Goal: Task Accomplishment & Management: Manage account settings

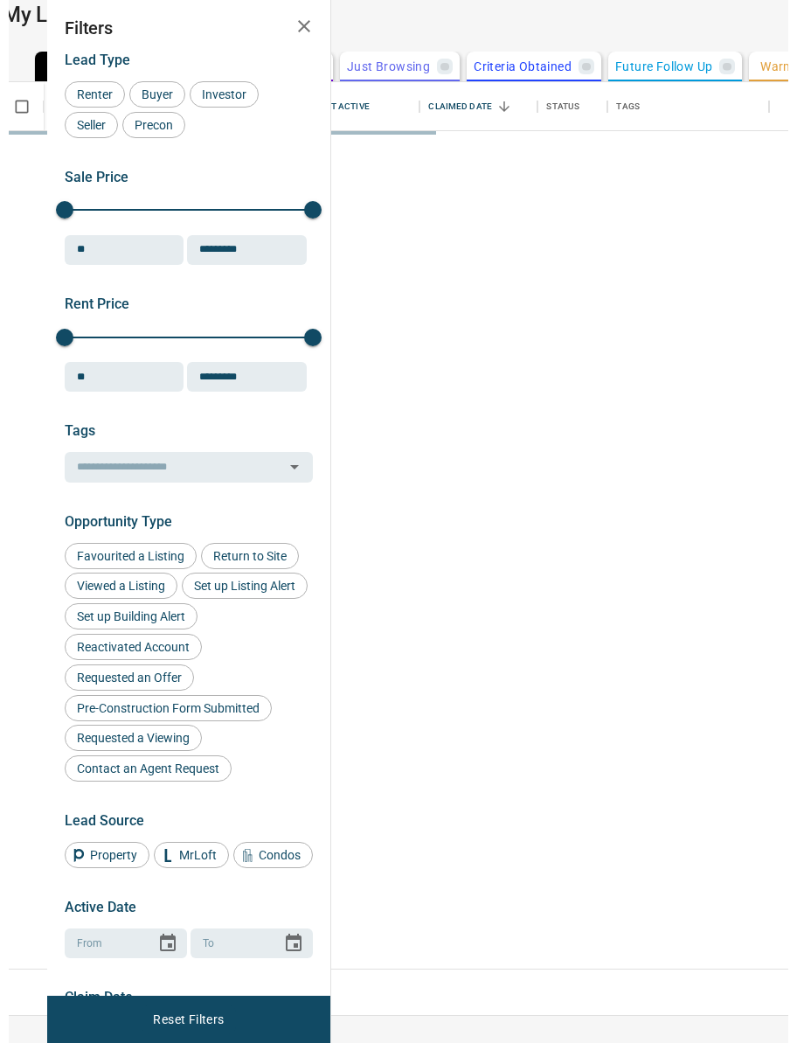
scroll to position [870, 418]
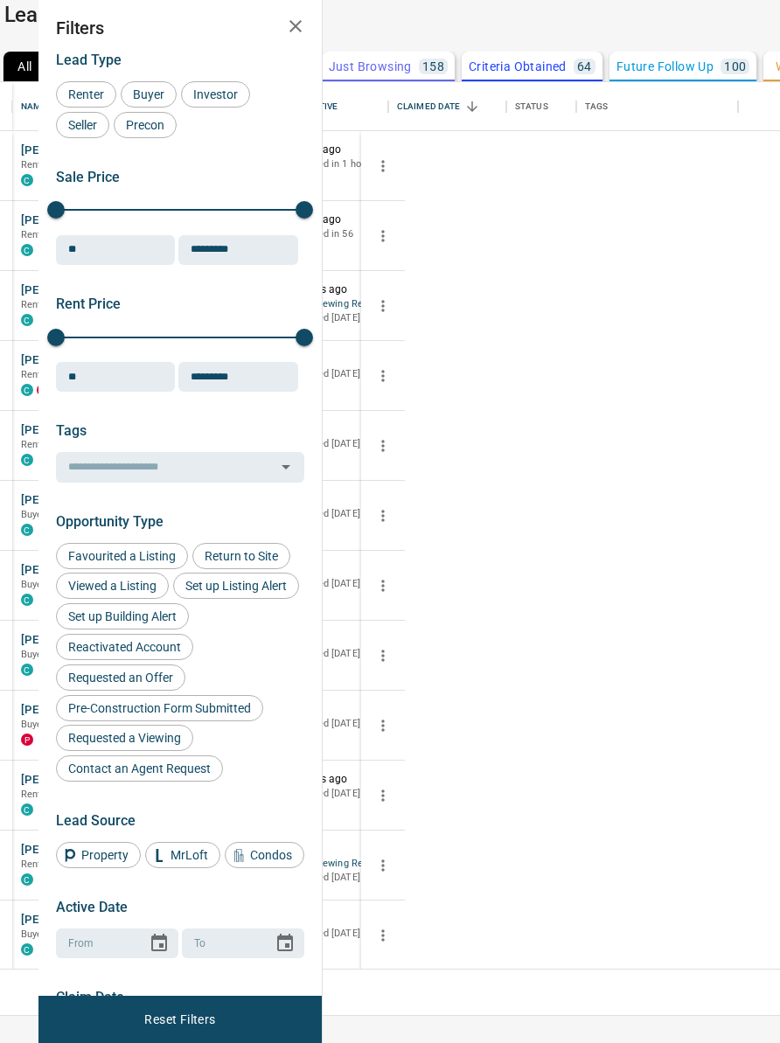
click at [0, 0] on p "Claim Leads" at bounding box center [0, 0] width 0 height 0
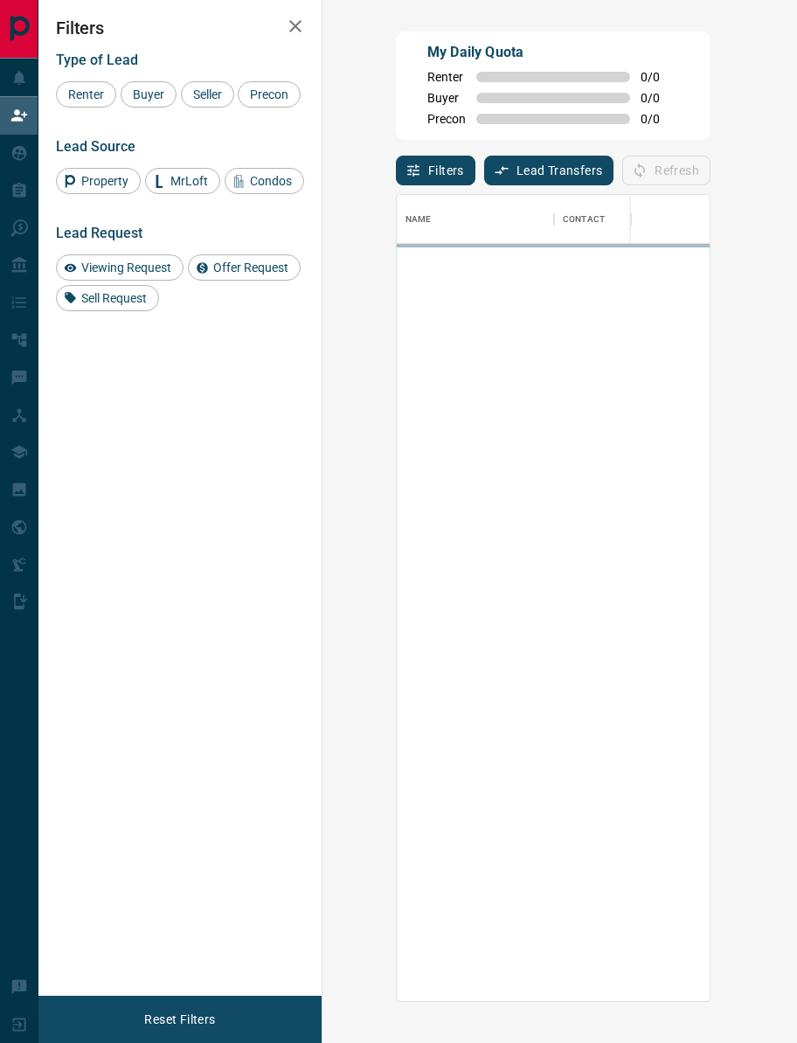
scroll to position [790, 406]
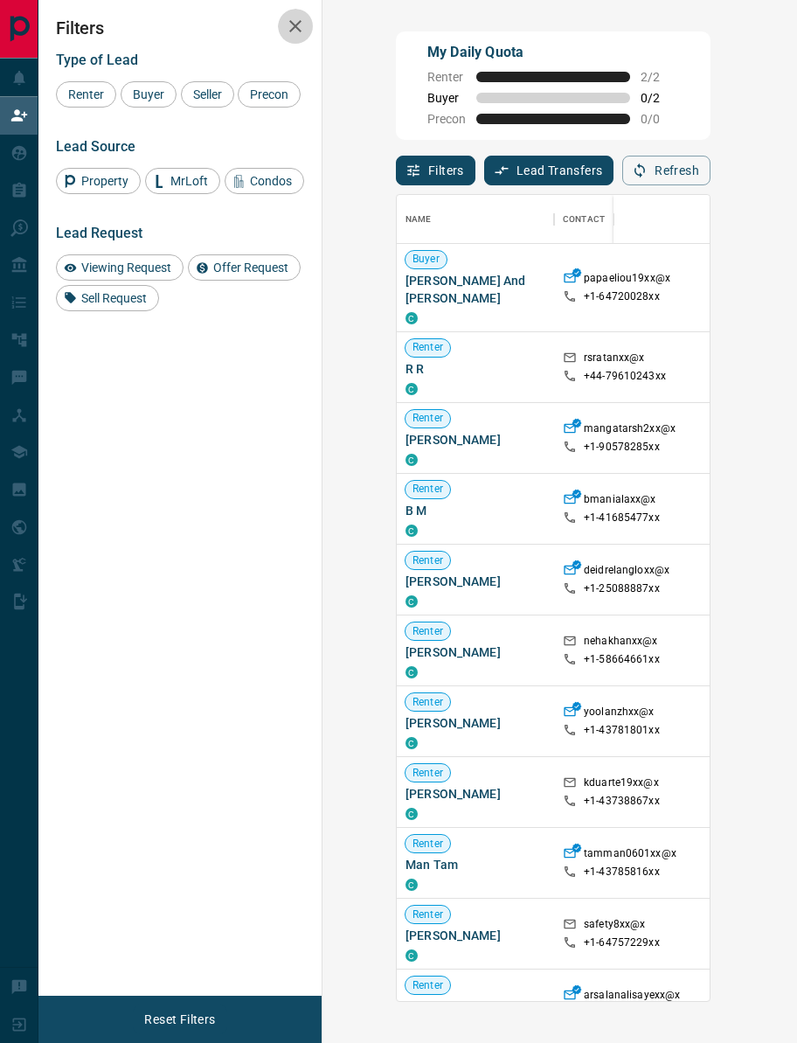
click at [296, 36] on icon "button" at bounding box center [295, 26] width 21 height 21
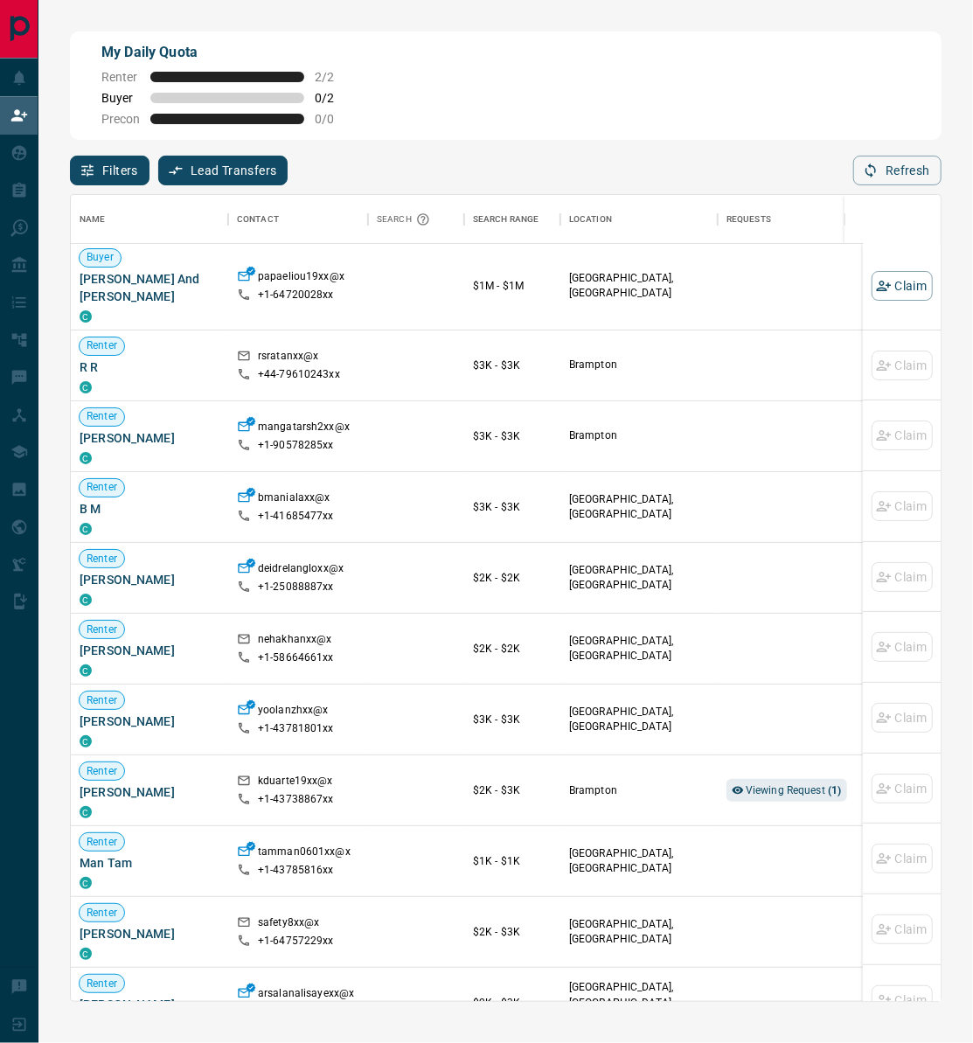
scroll to position [0, 0]
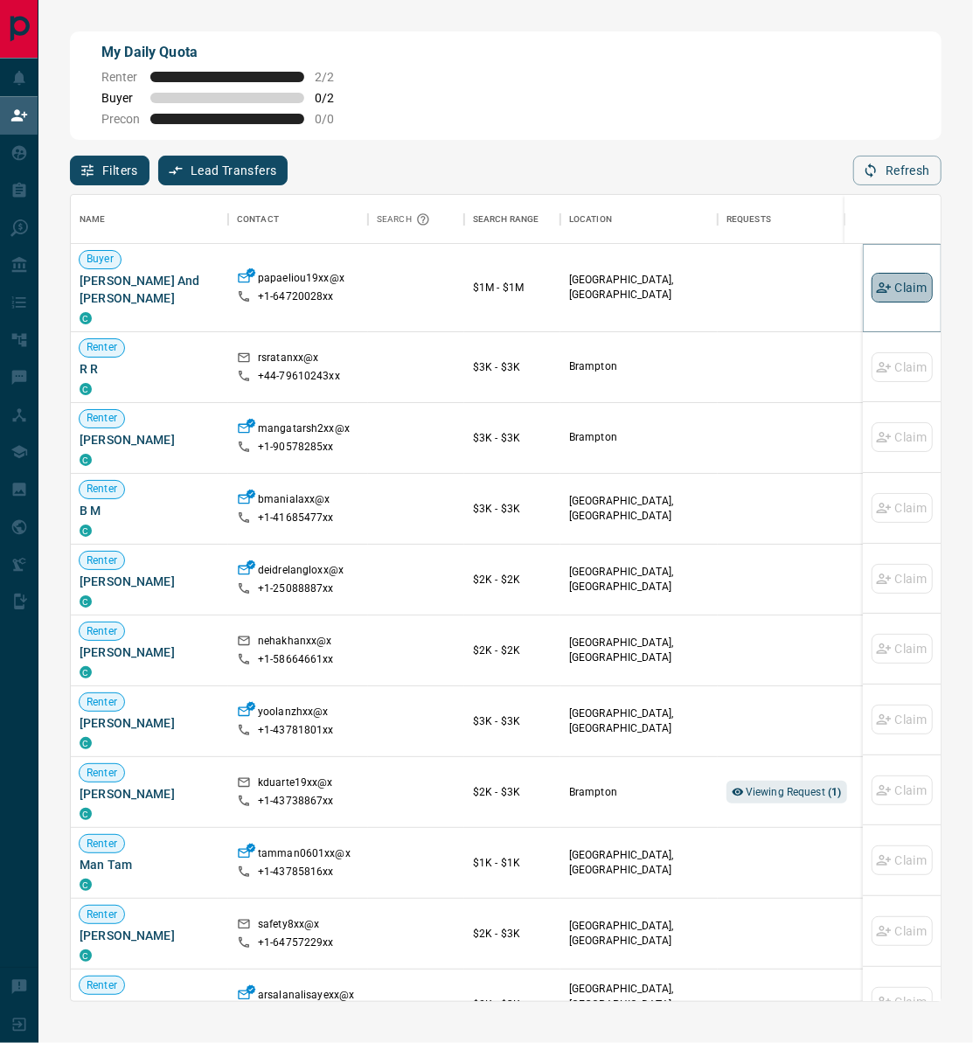
click at [779, 286] on button "Claim" at bounding box center [902, 288] width 61 height 30
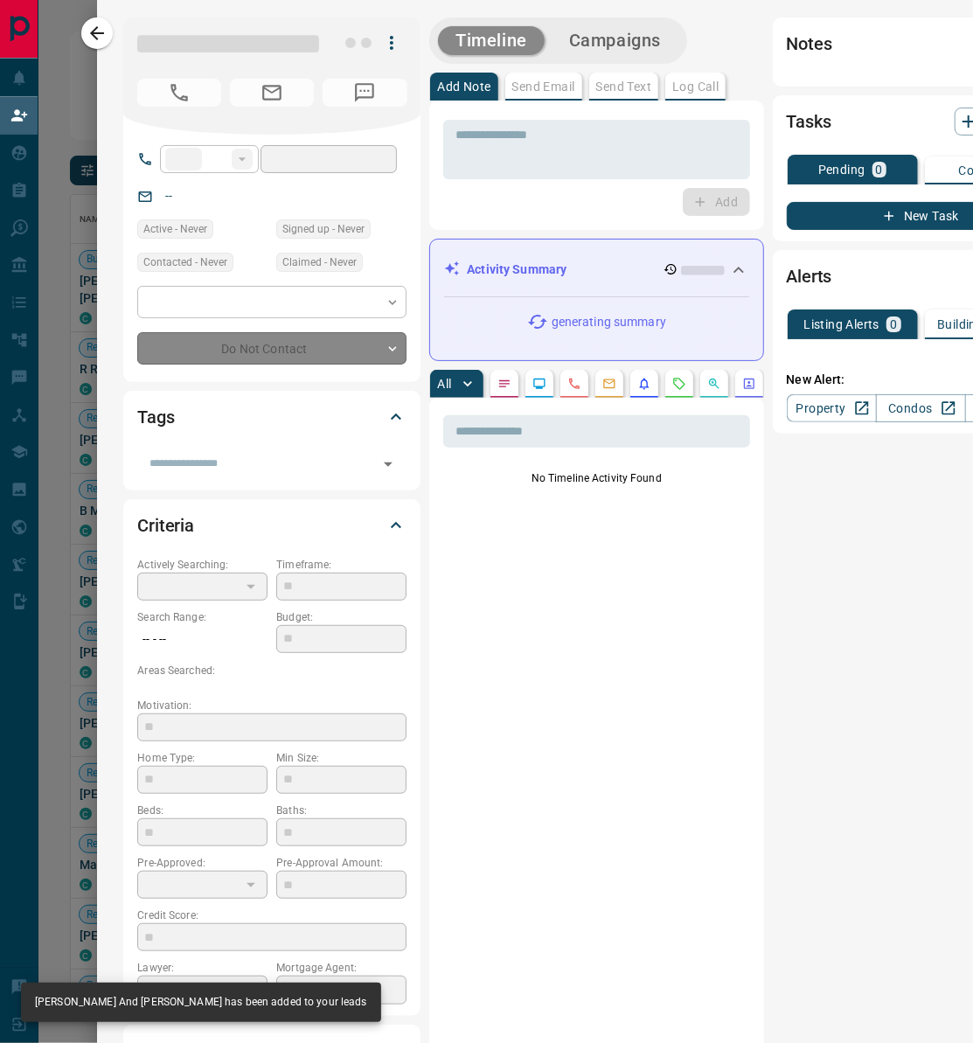
type input "**"
type input "**********"
type input "**"
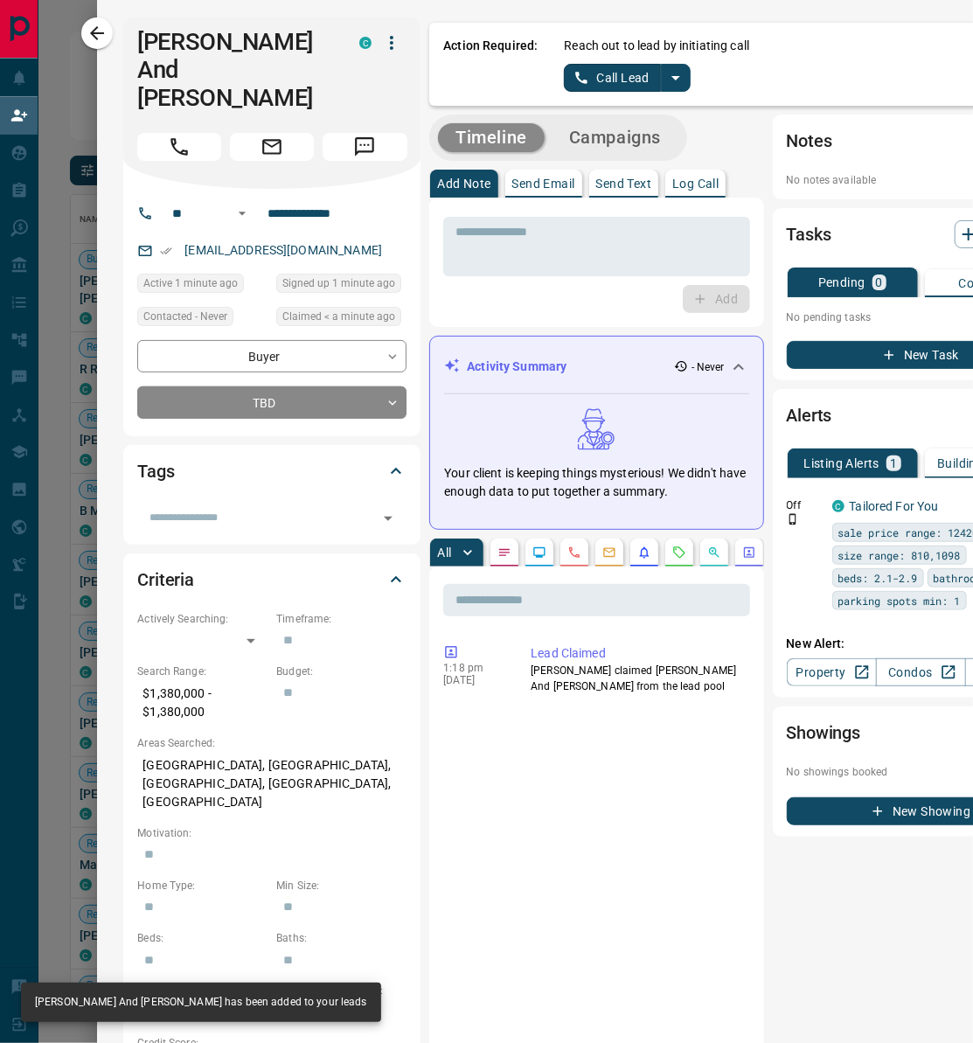
click at [684, 78] on icon "split button" at bounding box center [675, 77] width 21 height 21
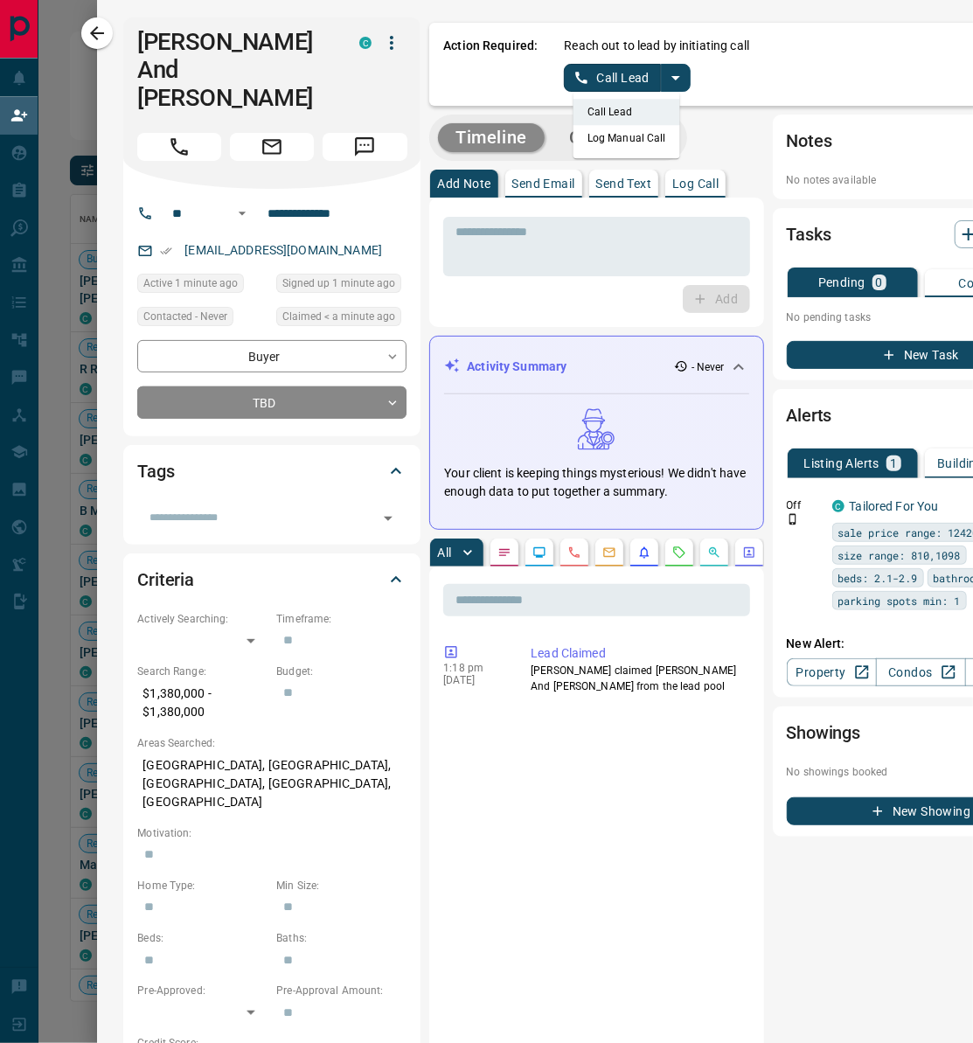
click at [637, 142] on li "Log Manual Call" at bounding box center [627, 138] width 107 height 26
click at [653, 81] on button "Log Manual Call" at bounding box center [621, 78] width 115 height 28
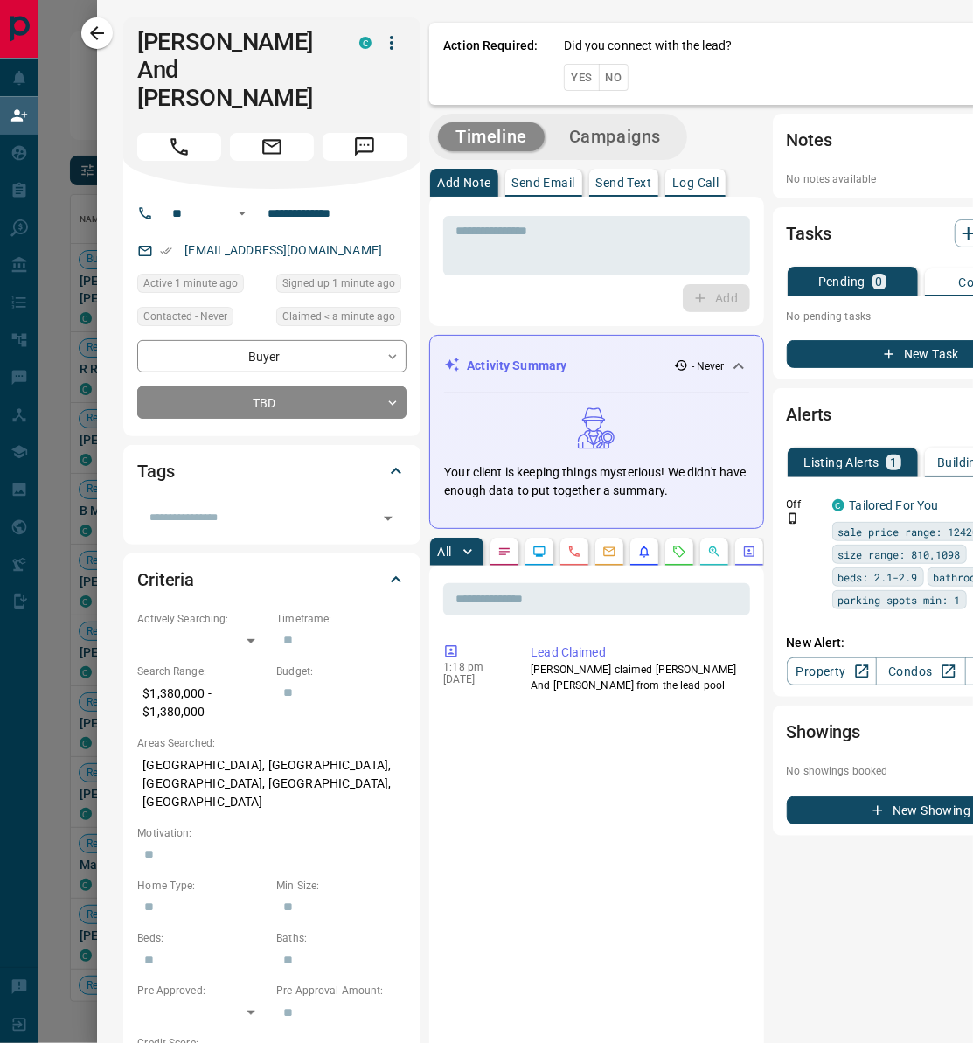
click at [588, 76] on button "Yes" at bounding box center [581, 77] width 35 height 27
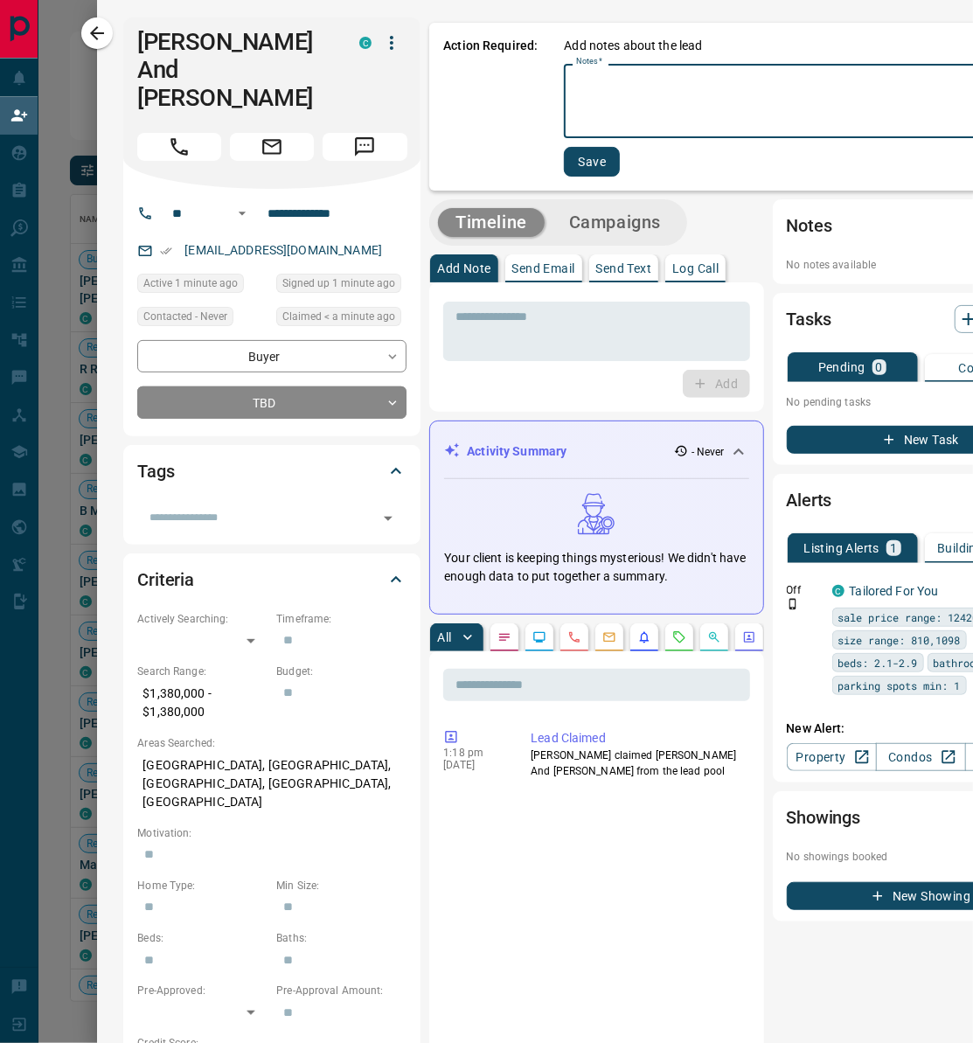
click at [595, 105] on textarea "Notes   *" at bounding box center [809, 101] width 467 height 59
type textarea "*"
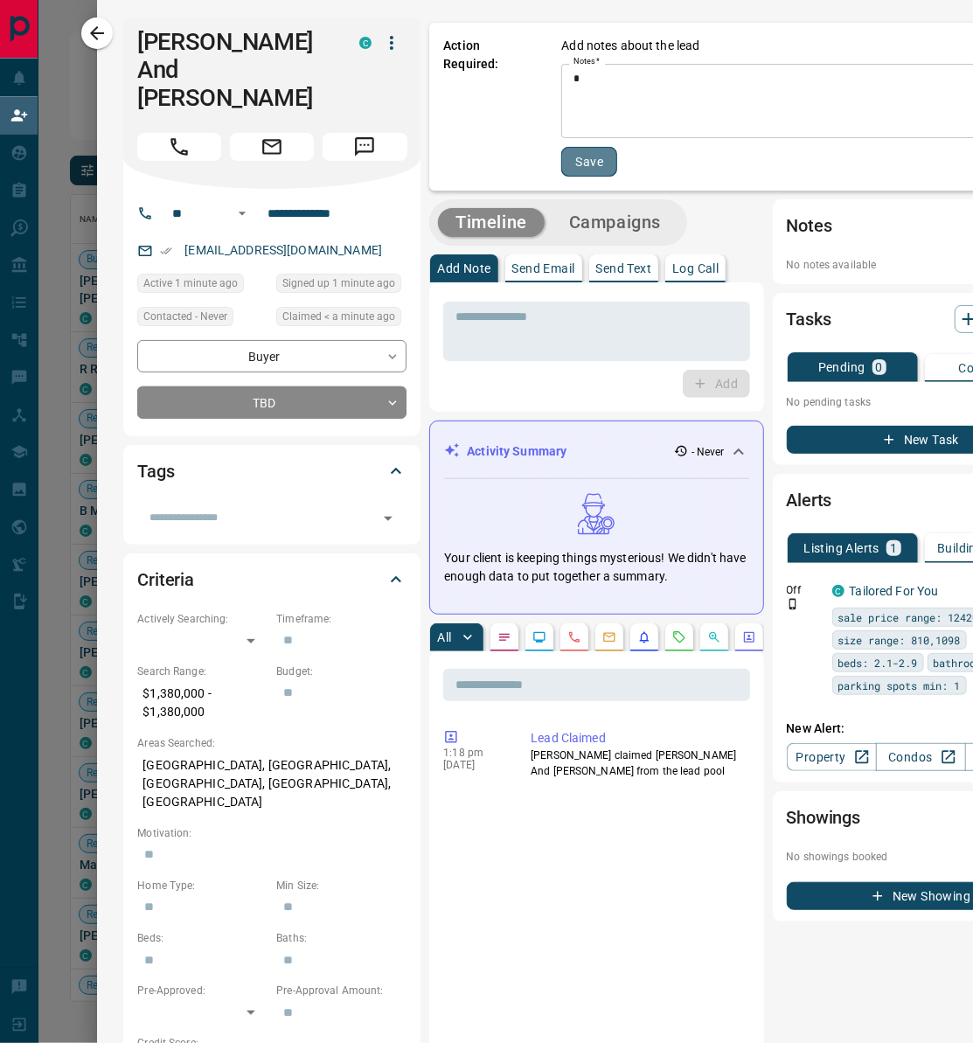
click at [596, 154] on button "Save" at bounding box center [589, 162] width 56 height 30
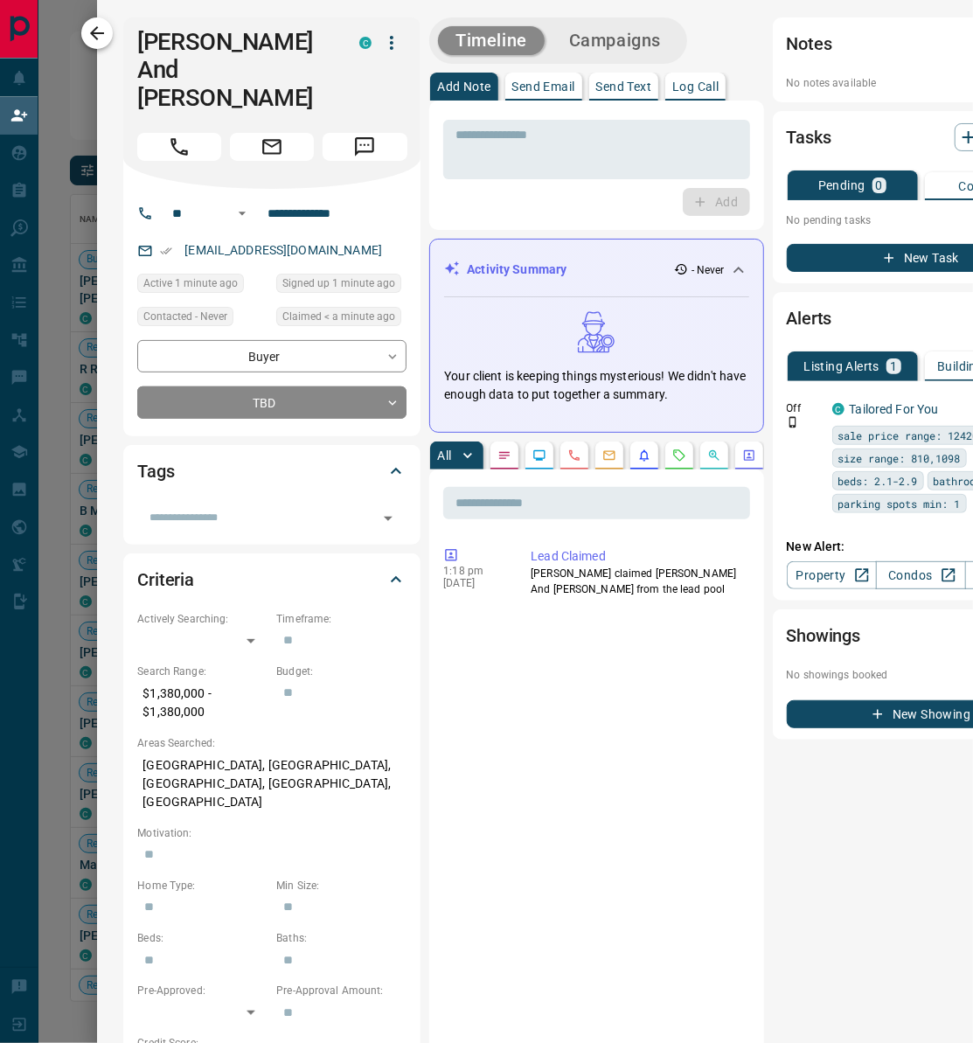
click at [98, 31] on icon "button" at bounding box center [97, 33] width 21 height 21
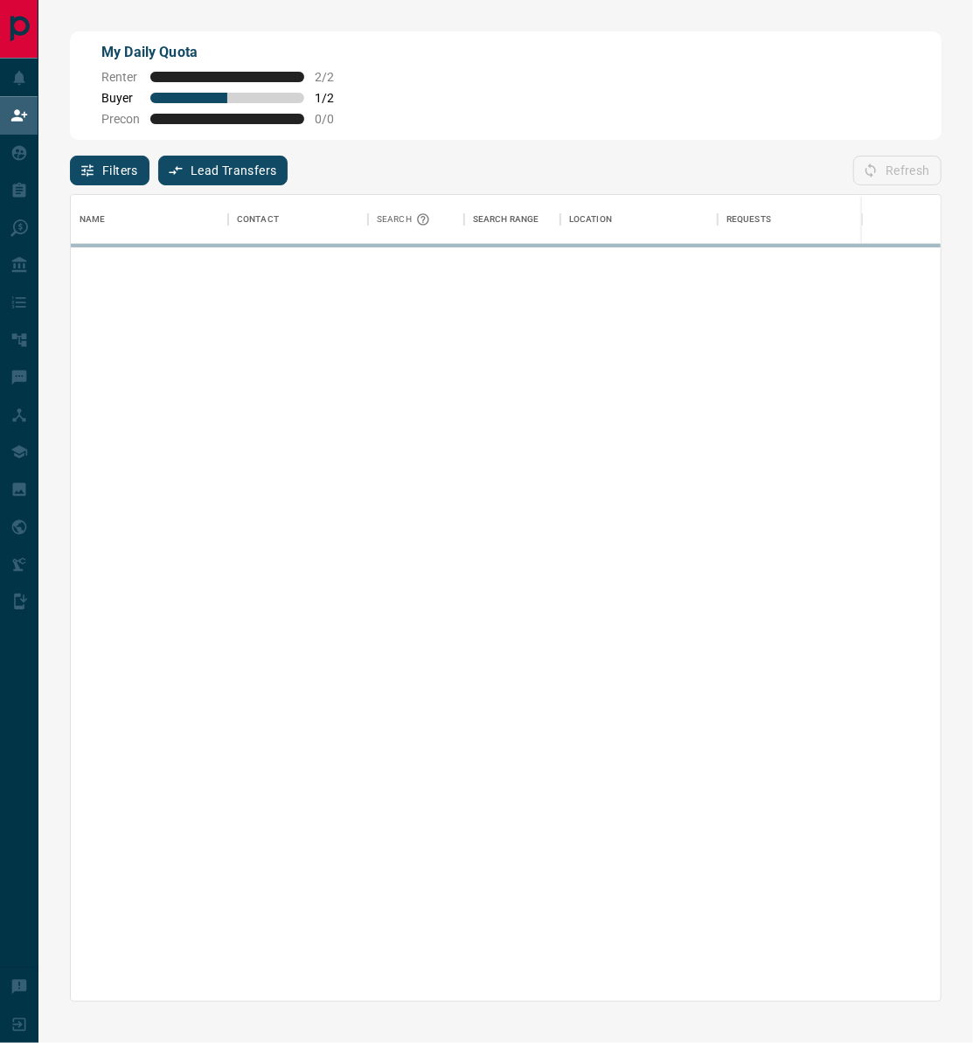
scroll to position [17, 18]
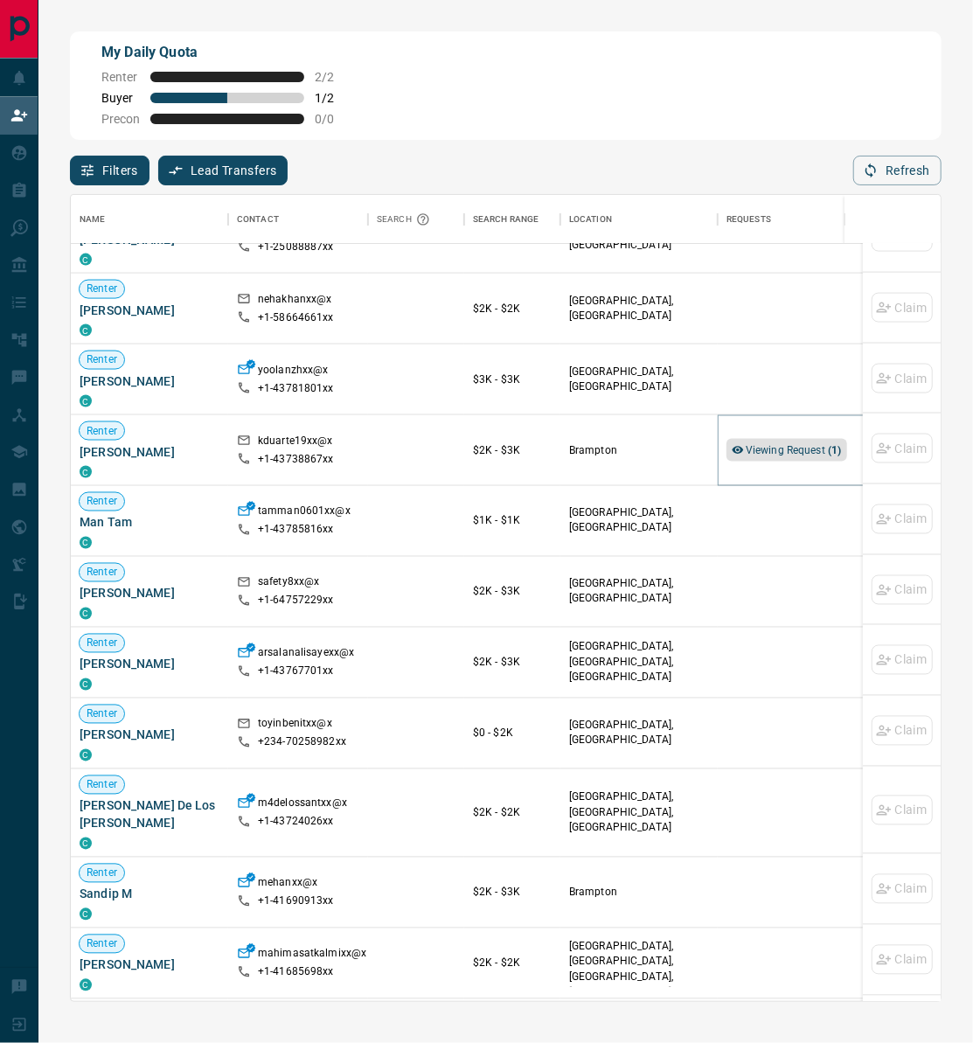
click at [779, 450] on span "Viewing Request ( 1 )" at bounding box center [794, 450] width 96 height 12
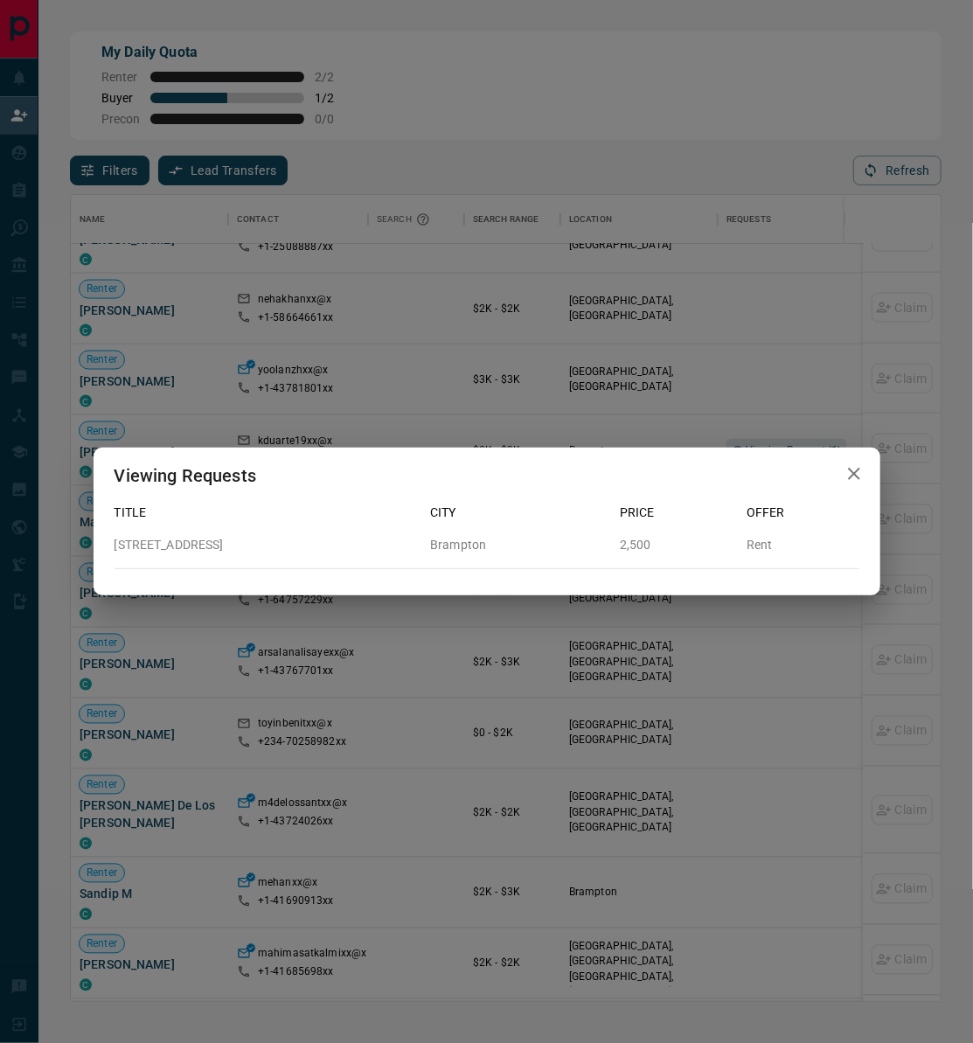
click at [611, 392] on div "Viewing Requests Title City Price Offer 507 - 1 [GEOGRAPHIC_DATA] [GEOGRAPHIC_D…" at bounding box center [486, 521] width 973 height 1043
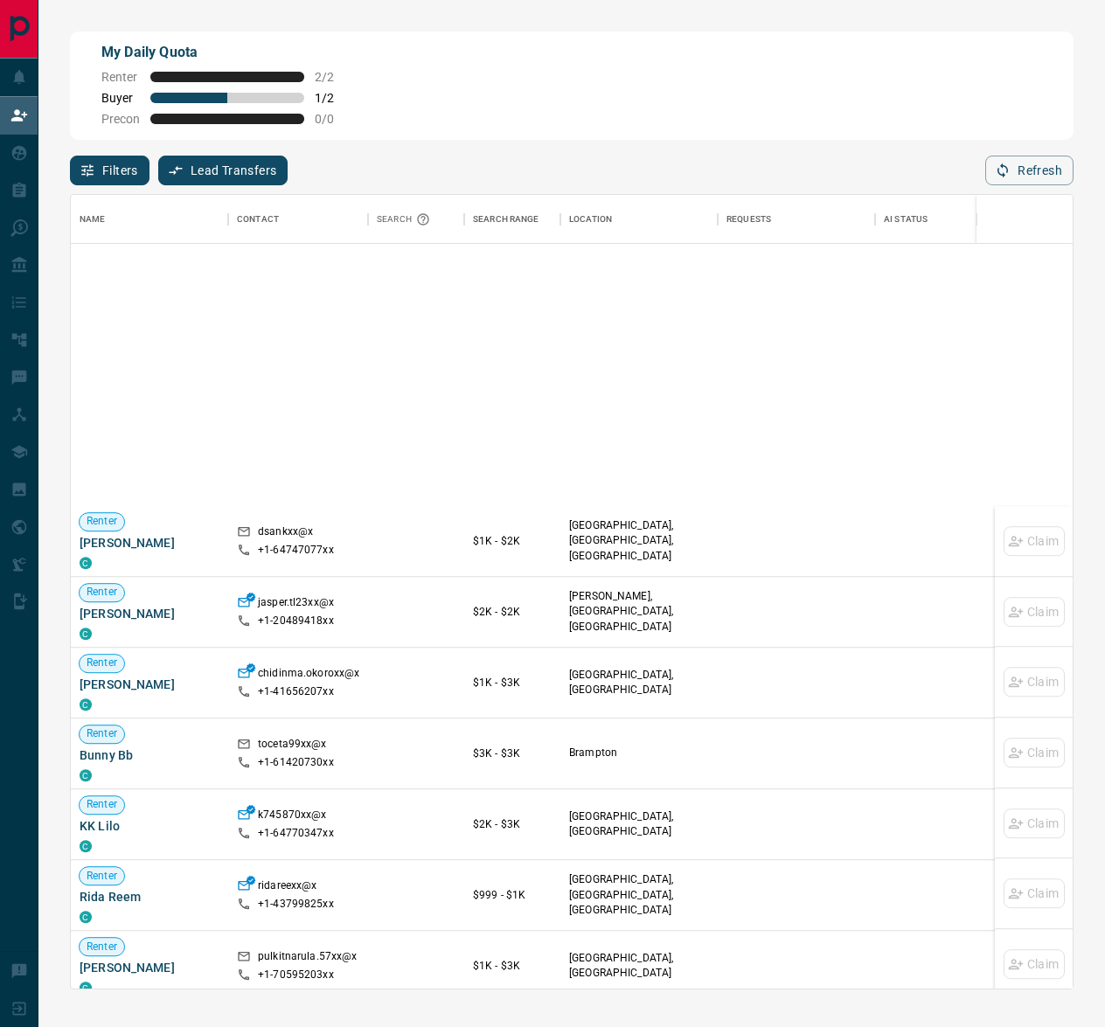
scroll to position [3081, 0]
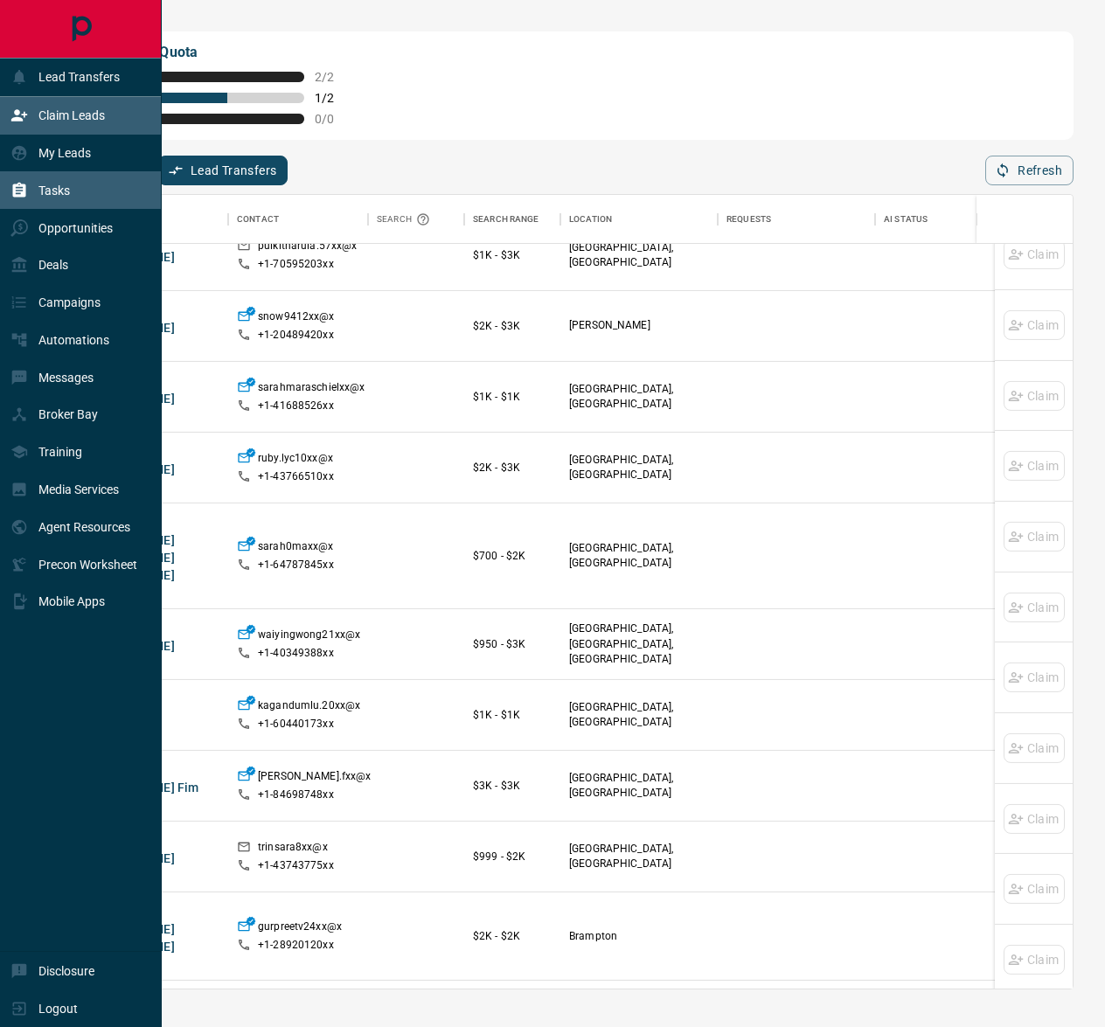
click at [62, 194] on p "Tasks" at bounding box center [53, 191] width 31 height 14
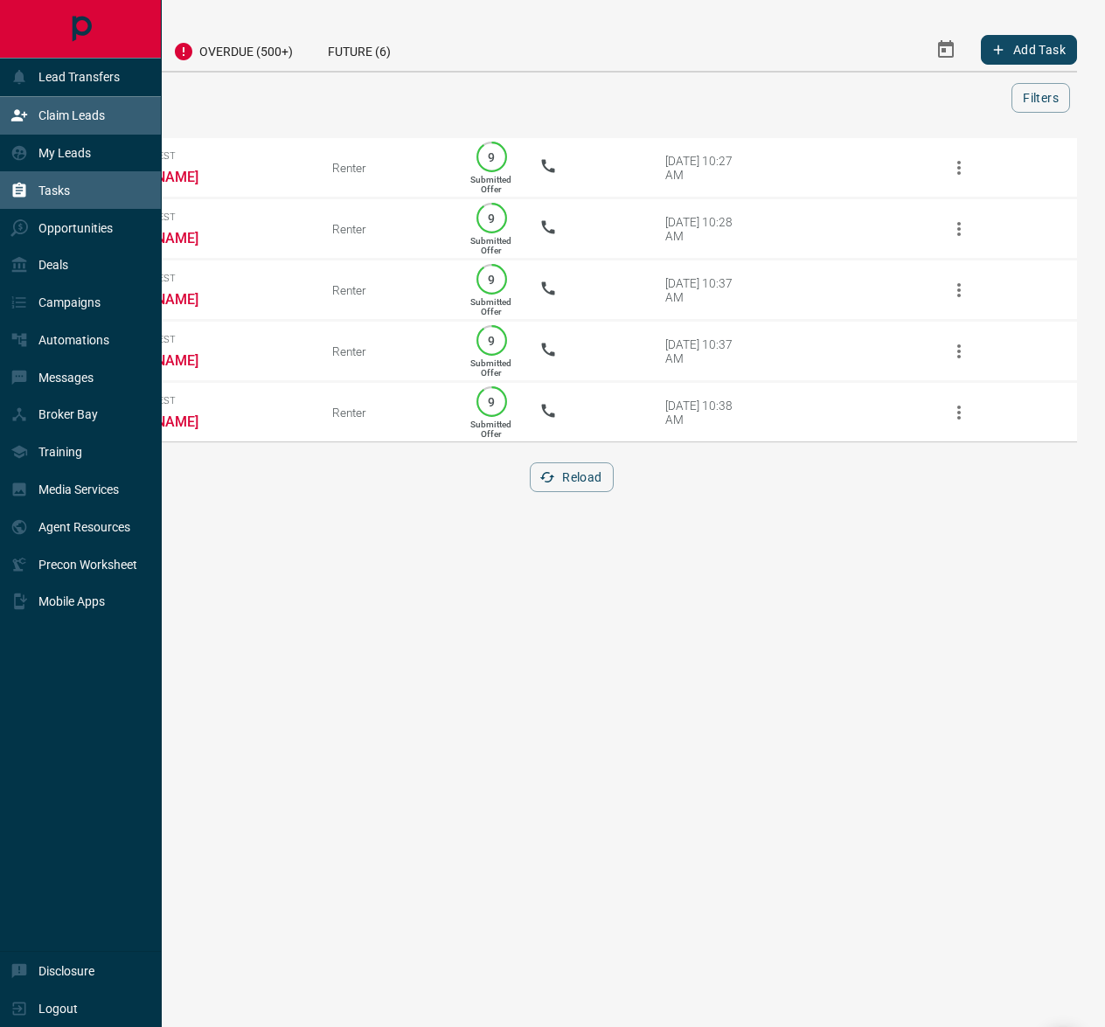
click at [19, 116] on icon at bounding box center [18, 115] width 17 height 17
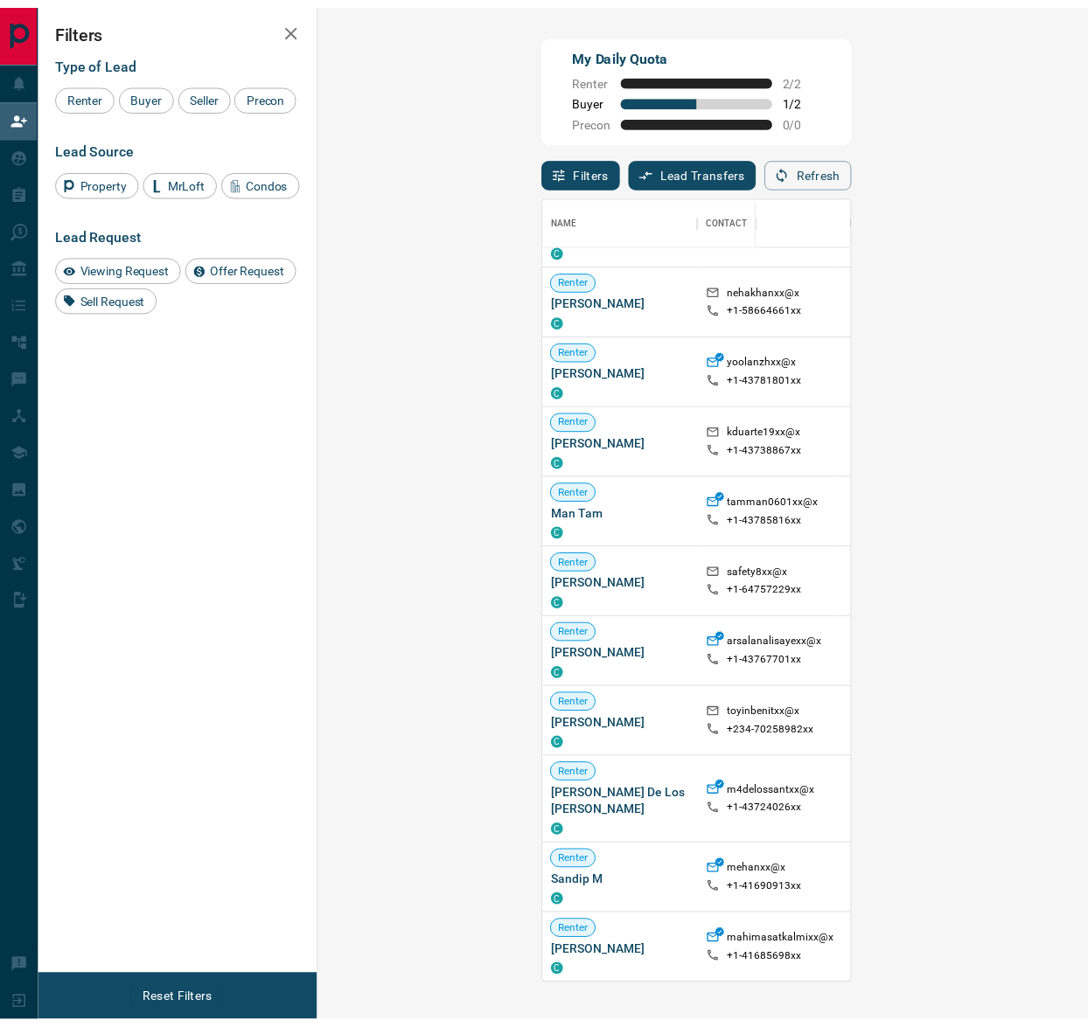
scroll to position [259, 0]
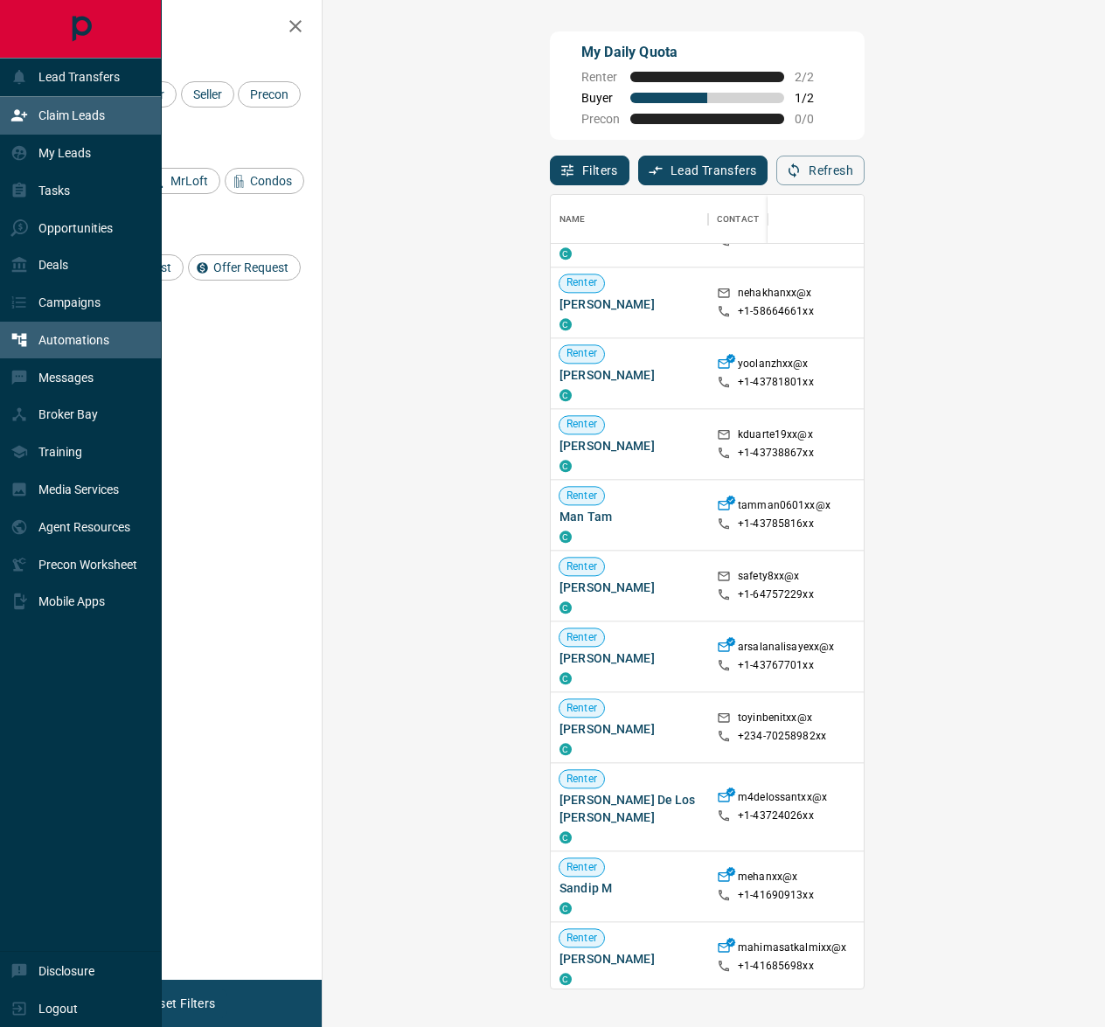
click at [17, 349] on div "Automations" at bounding box center [59, 340] width 99 height 29
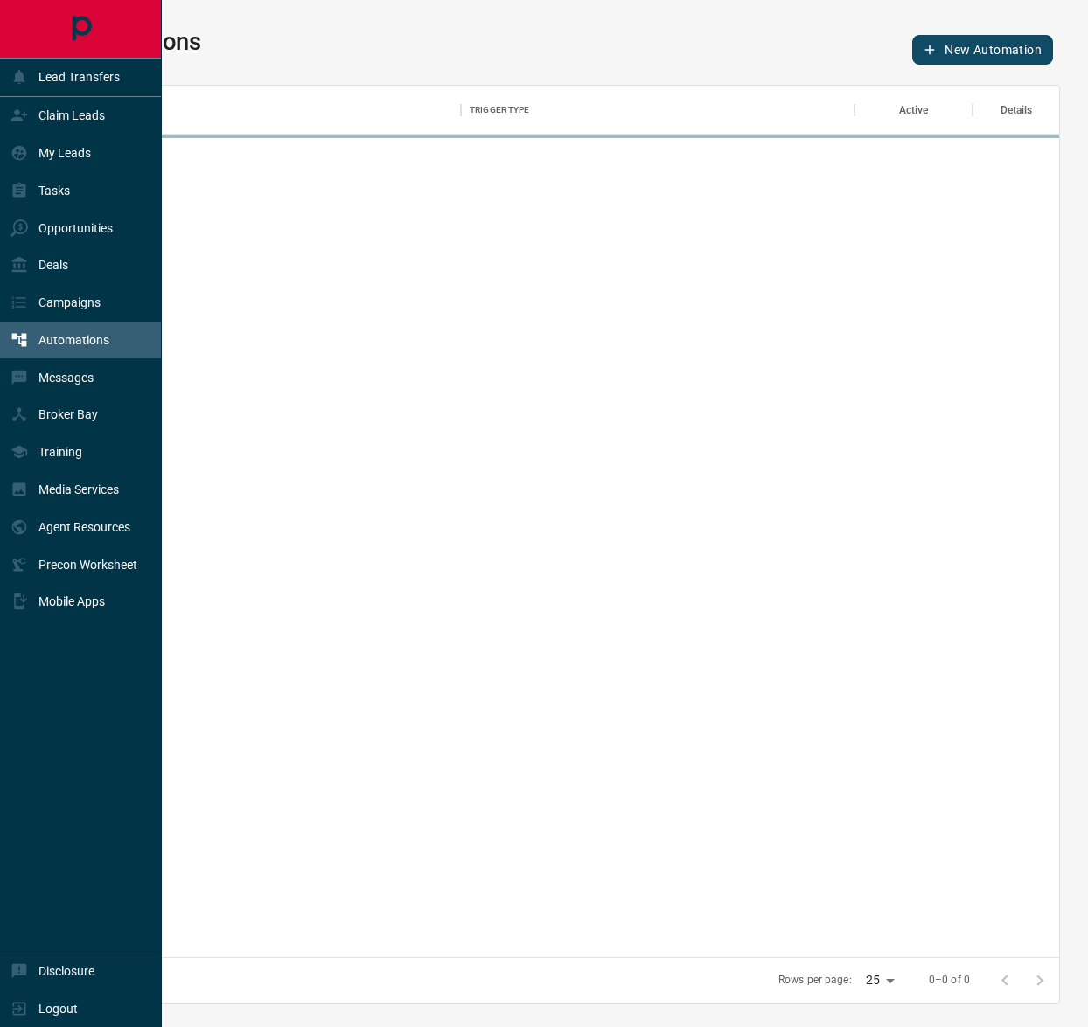
scroll to position [854, 974]
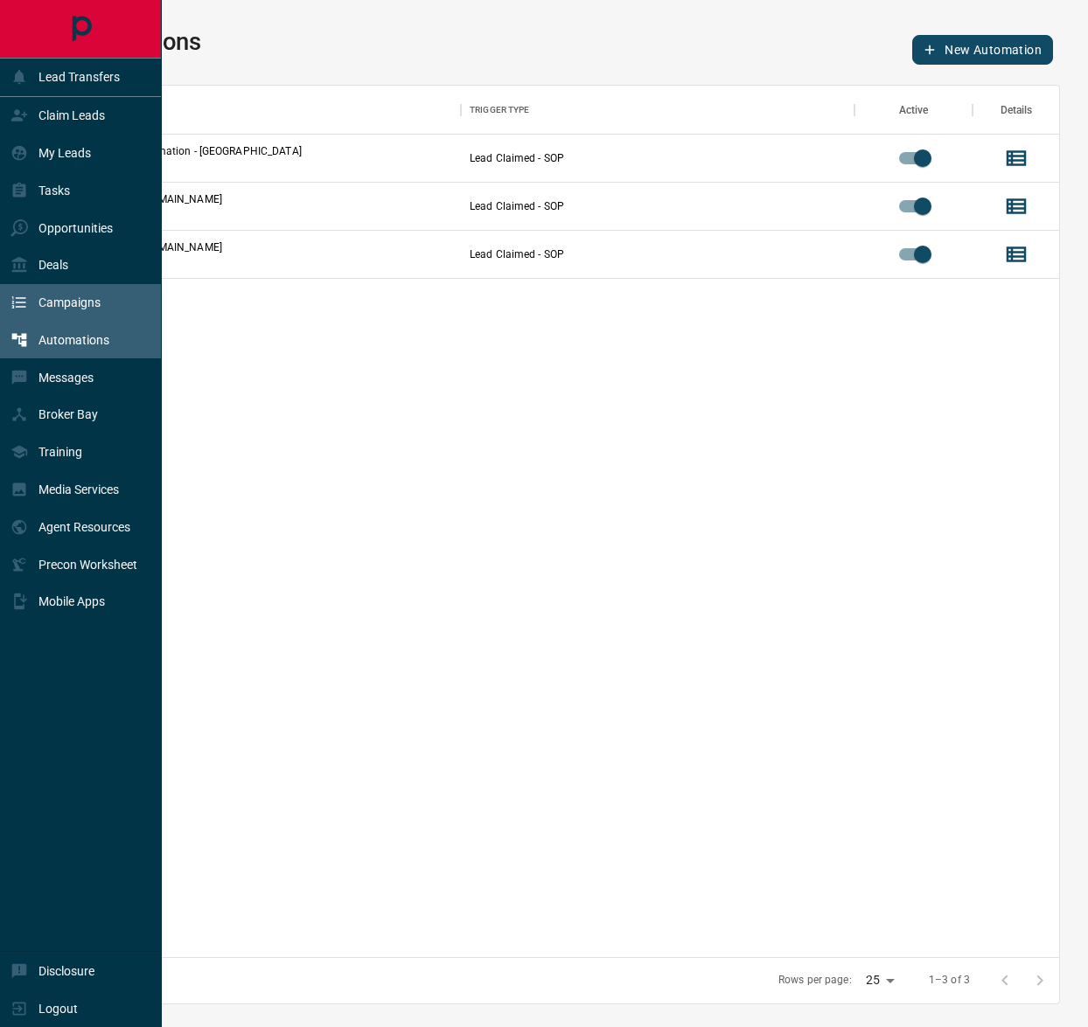
click at [79, 307] on p "Campaigns" at bounding box center [69, 303] width 62 height 14
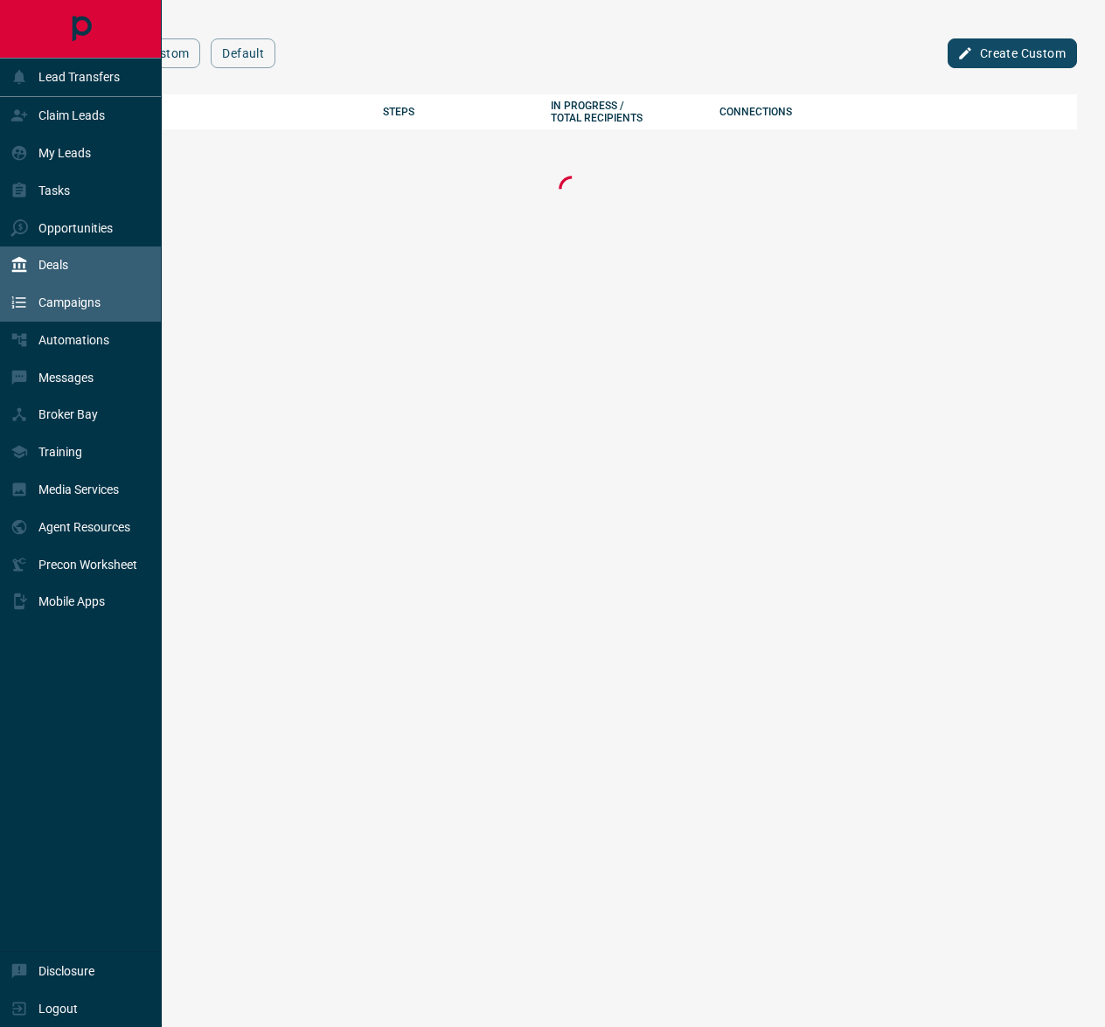
click at [88, 270] on div "Deals" at bounding box center [81, 266] width 162 height 38
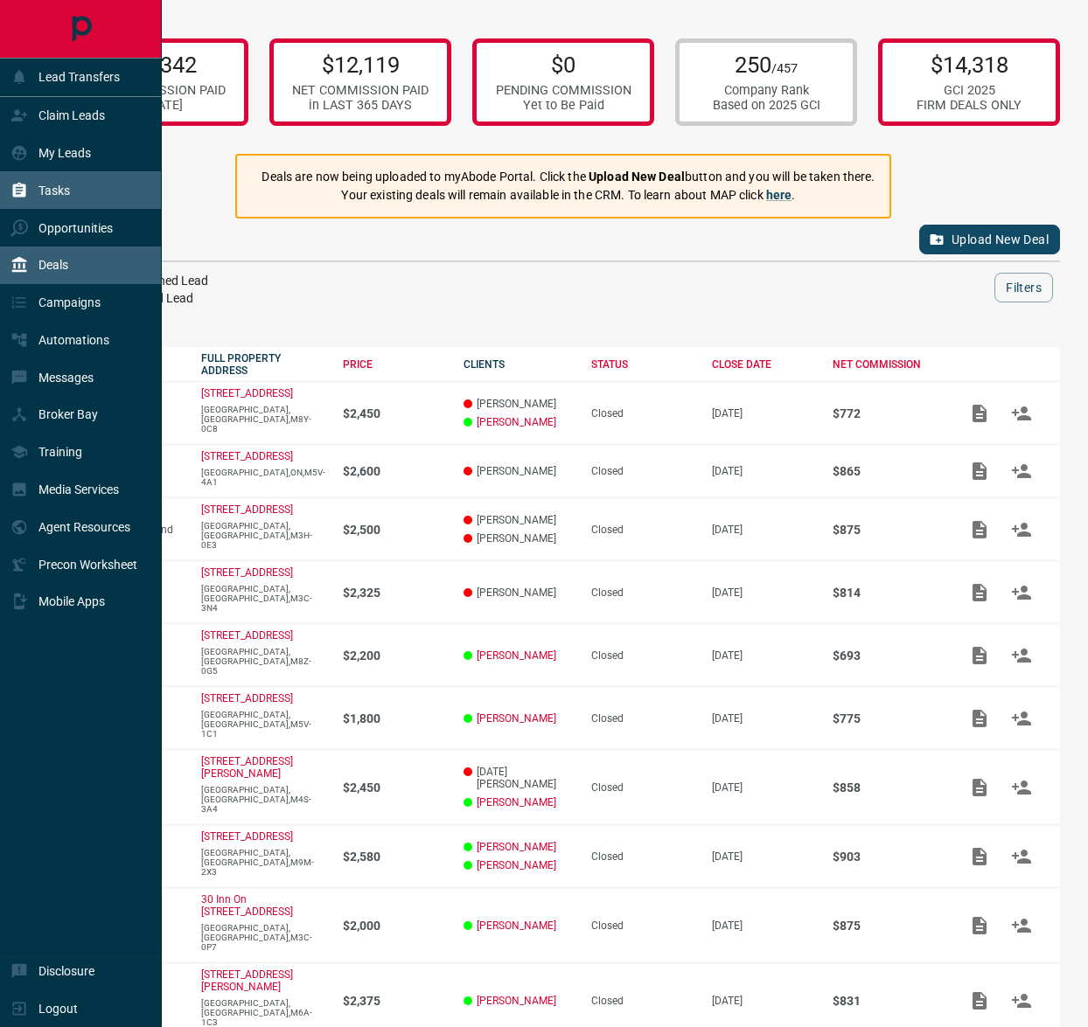
click at [14, 184] on icon at bounding box center [19, 190] width 13 height 15
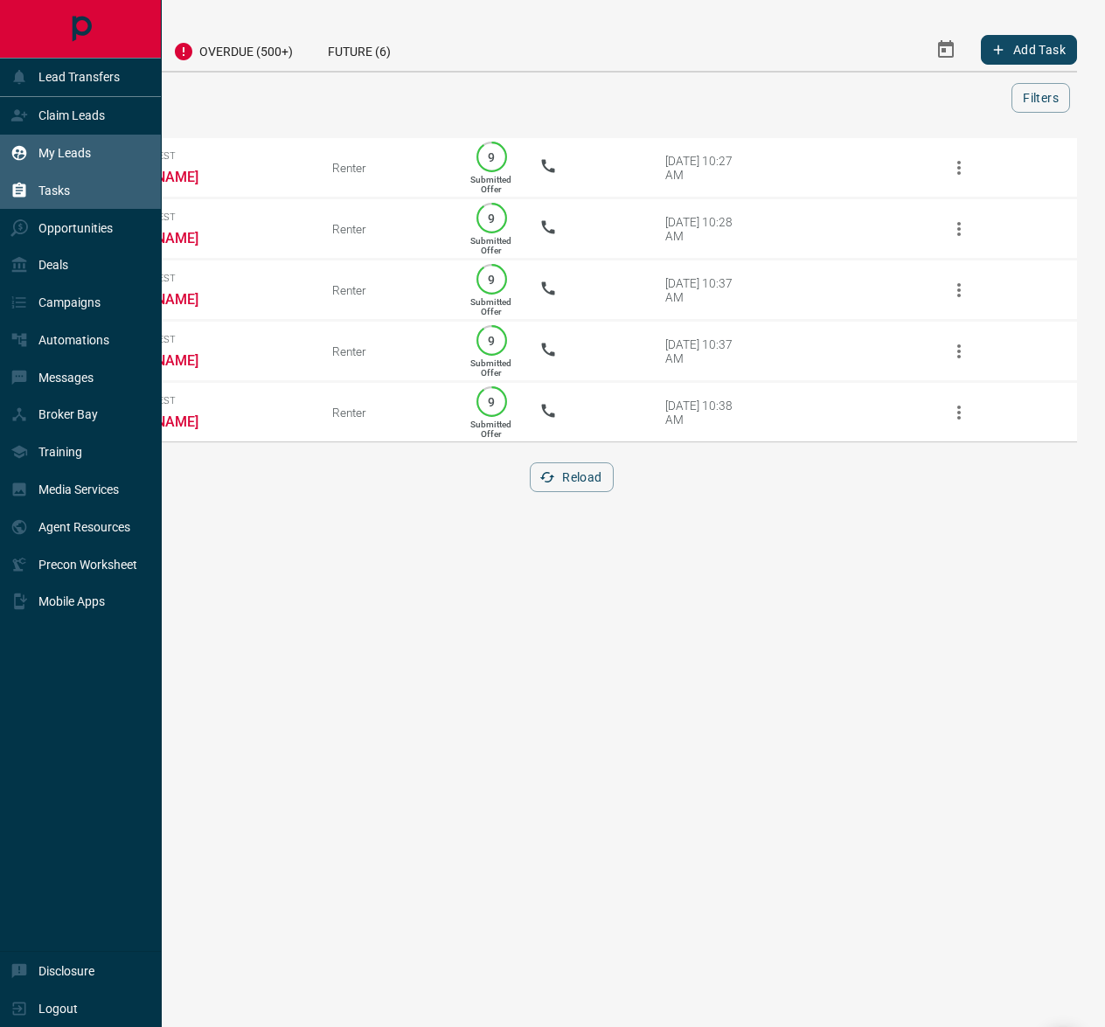
click at [60, 146] on p "My Leads" at bounding box center [64, 153] width 52 height 14
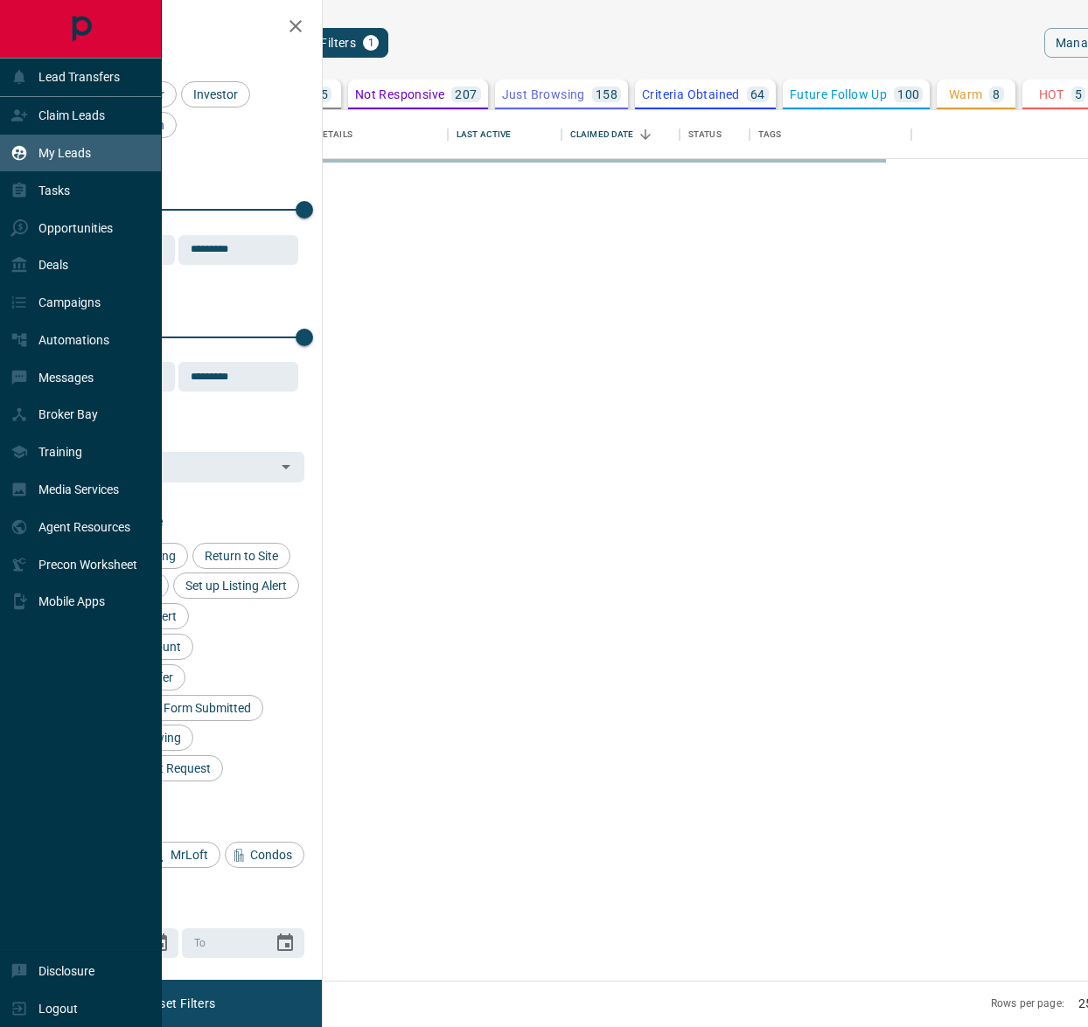
scroll to position [853, 726]
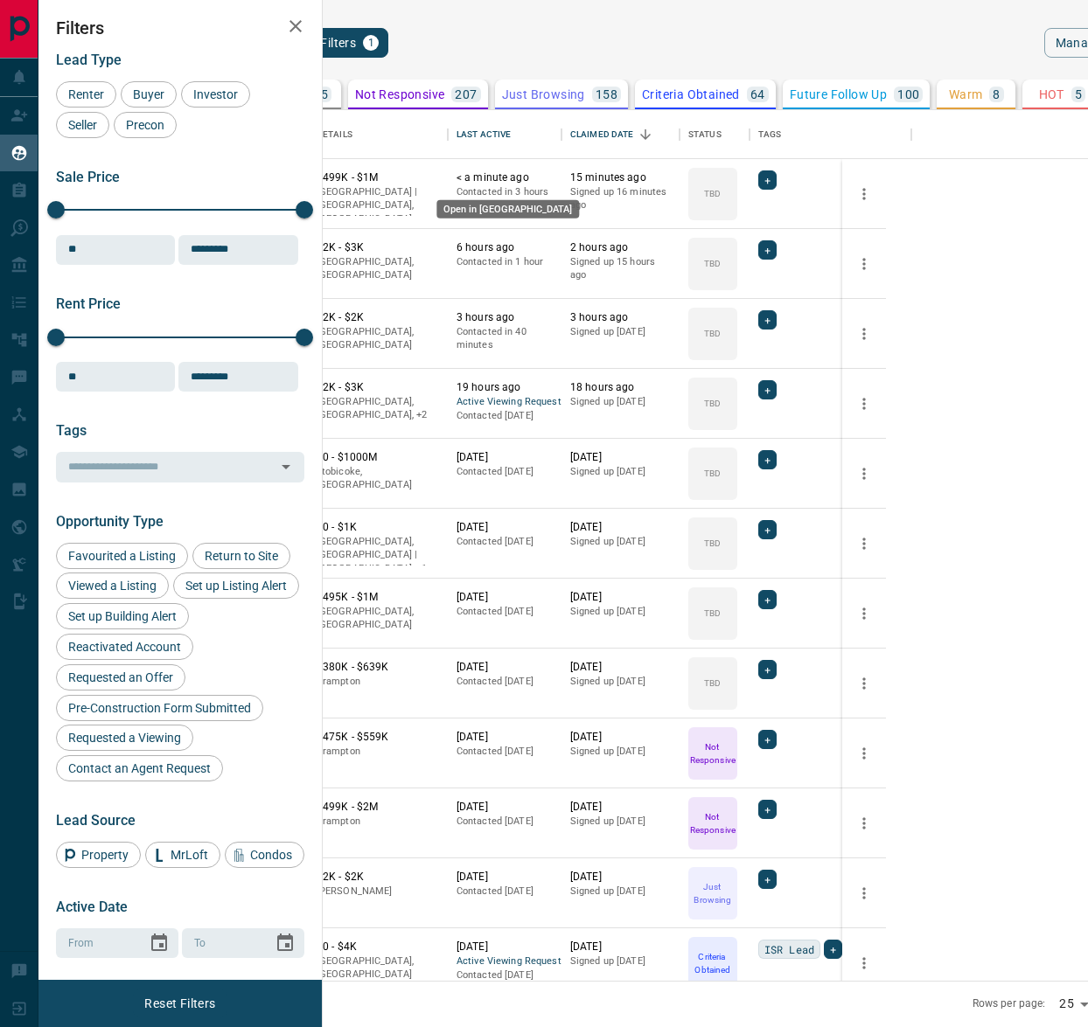
click at [299, 182] on link "Open in New Tab" at bounding box center [287, 177] width 23 height 23
